Goal: Navigation & Orientation: Find specific page/section

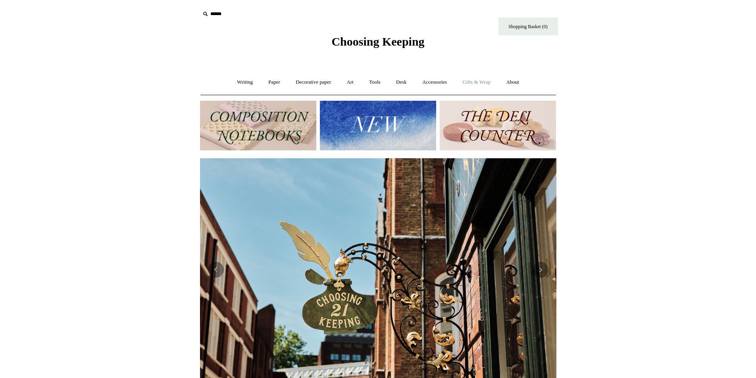
click at [477, 81] on link "Gifts & Wrap +" at bounding box center [476, 82] width 42 height 21
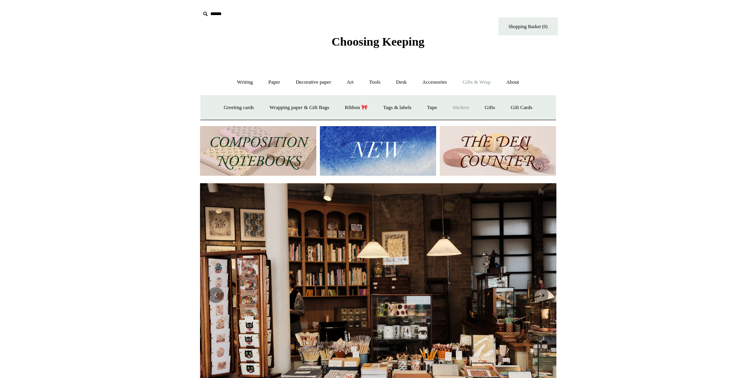
click at [466, 107] on link "Stickers" at bounding box center [460, 107] width 31 height 21
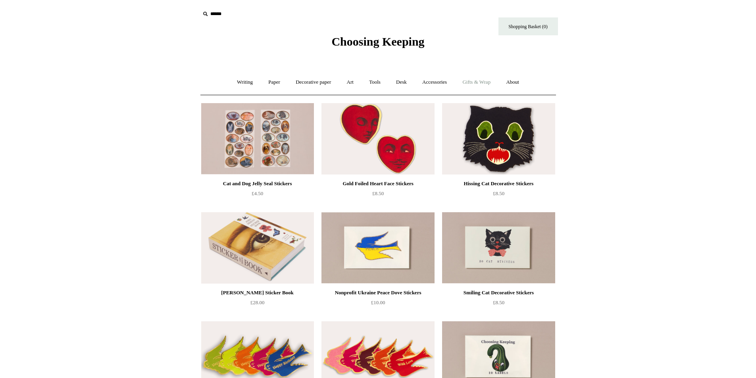
click at [478, 82] on link "Gifts & Wrap +" at bounding box center [476, 82] width 42 height 21
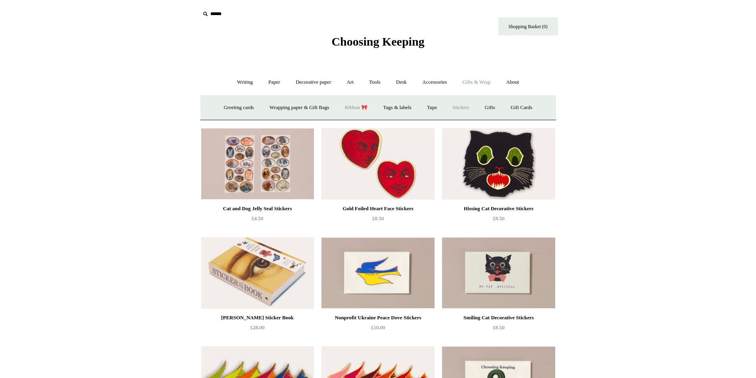
click at [356, 105] on link "Ribbon 🎀" at bounding box center [356, 107] width 37 height 21
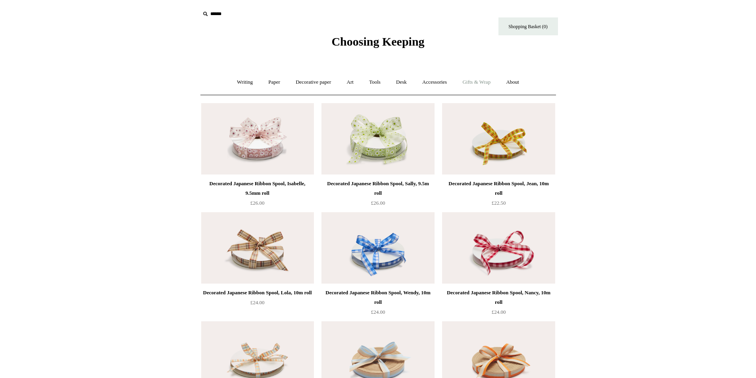
click at [479, 81] on link "Gifts & Wrap +" at bounding box center [476, 82] width 42 height 21
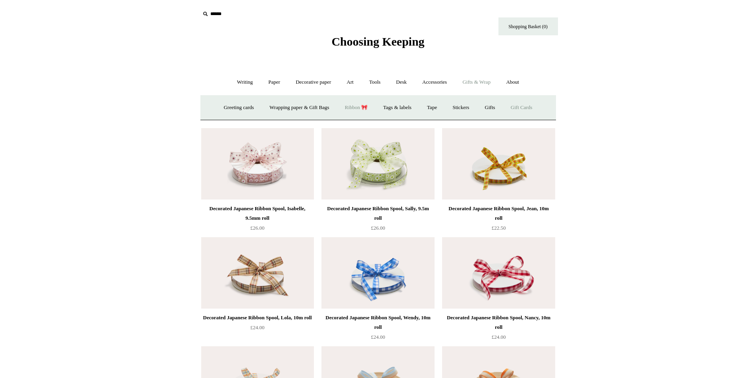
click at [535, 107] on link "Gift Cards" at bounding box center [522, 107] width 36 height 21
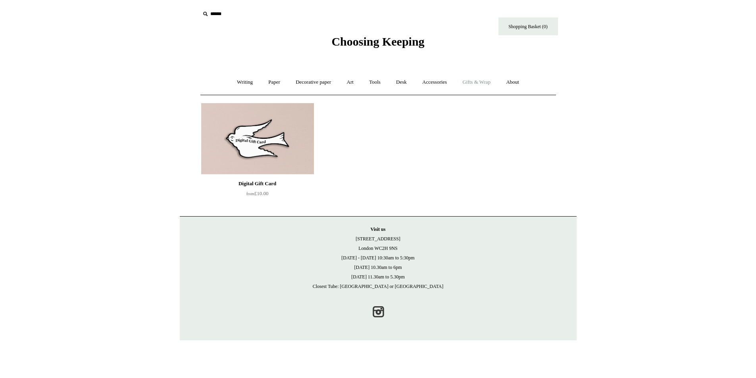
click at [481, 83] on link "Gifts & Wrap +" at bounding box center [476, 82] width 42 height 21
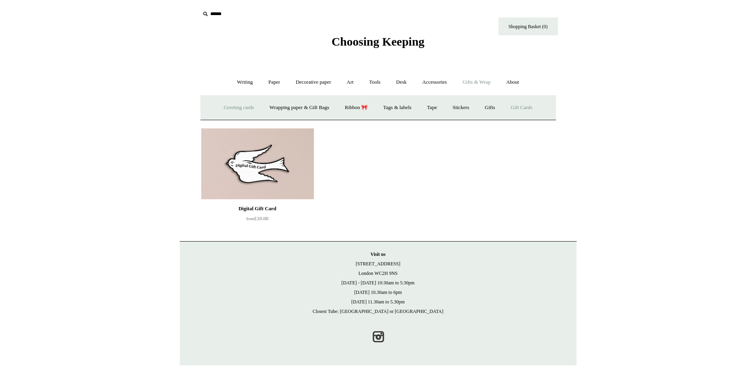
click at [236, 103] on link "Greeting cards +" at bounding box center [239, 107] width 44 height 21
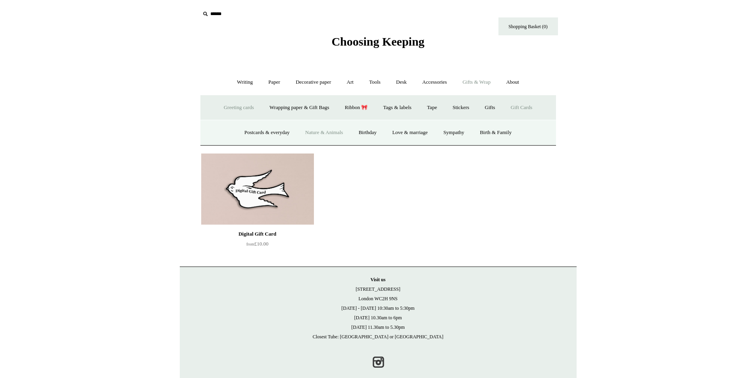
click at [325, 128] on link "Nature & Animals" at bounding box center [324, 132] width 52 height 21
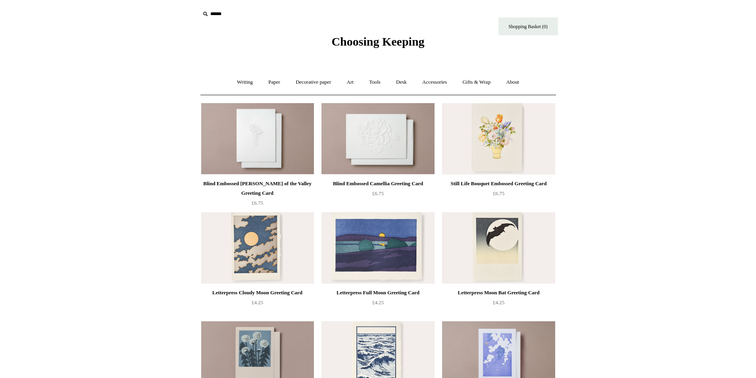
click at [343, 42] on span "Choosing Keeping" at bounding box center [377, 41] width 93 height 13
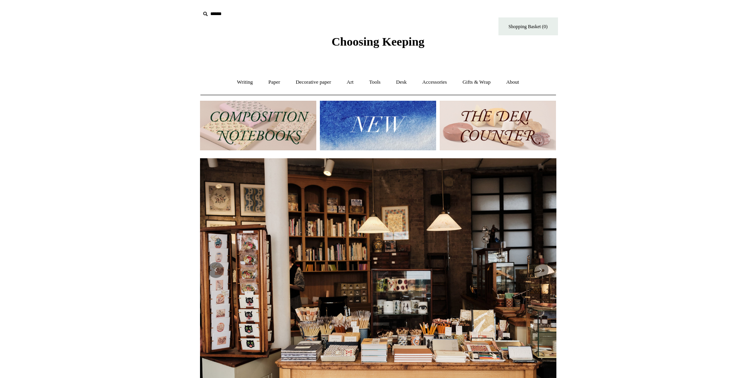
scroll to position [0, 719]
